Goal: Find specific page/section: Find specific page/section

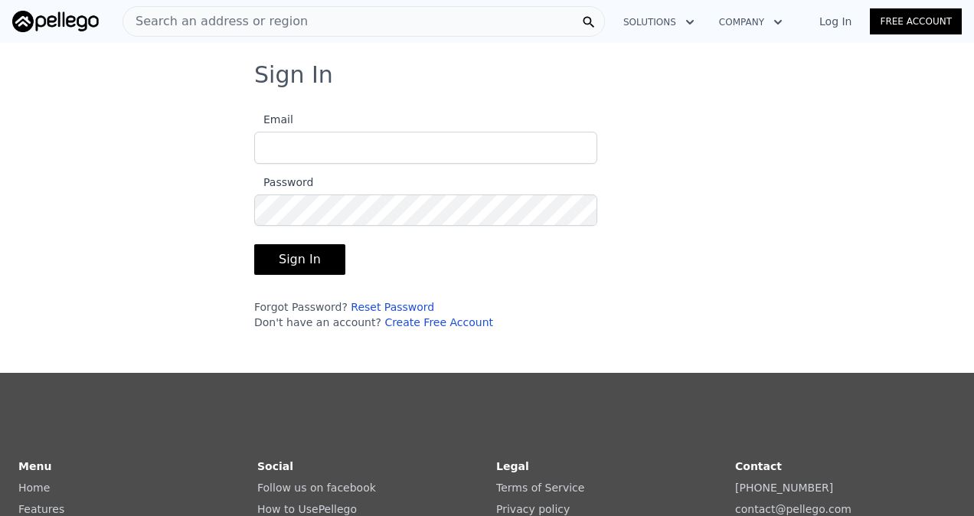
type input "brentonrenaldo0@gmail.com"
click at [294, 270] on button "Sign In" at bounding box center [299, 259] width 91 height 31
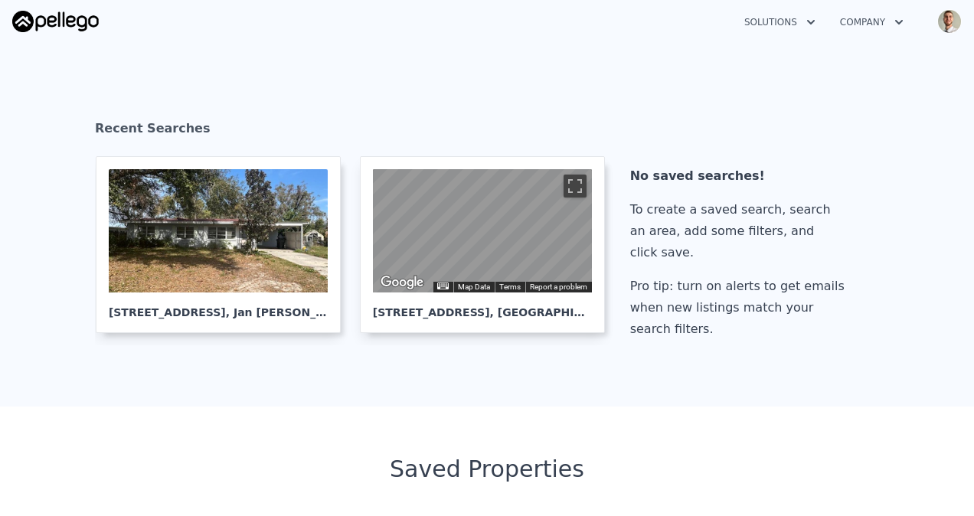
scroll to position [204, 0]
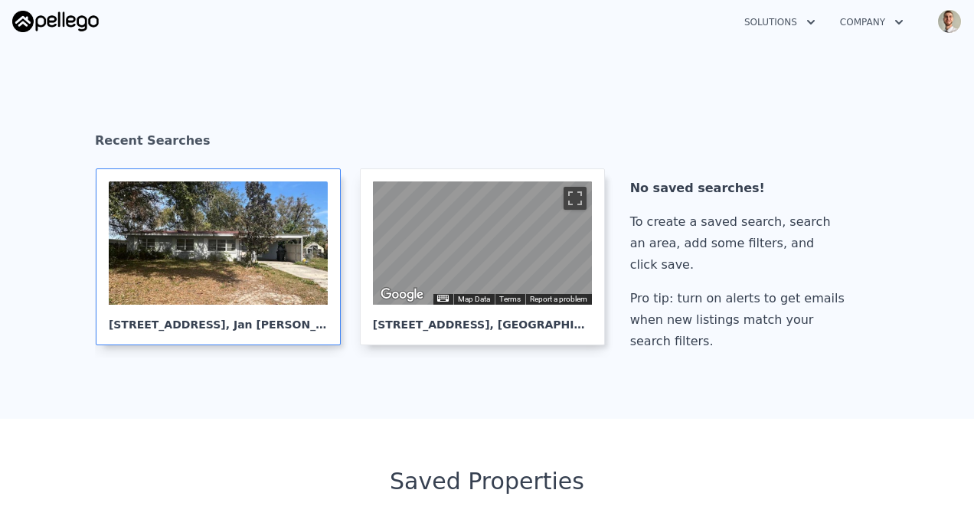
click at [223, 293] on div at bounding box center [218, 243] width 219 height 123
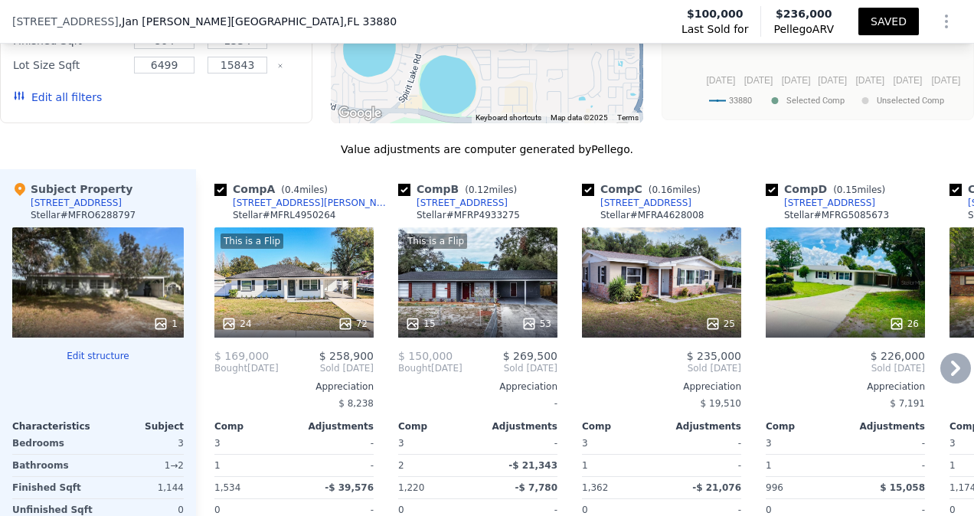
scroll to position [1557, 0]
